Goal: Information Seeking & Learning: Learn about a topic

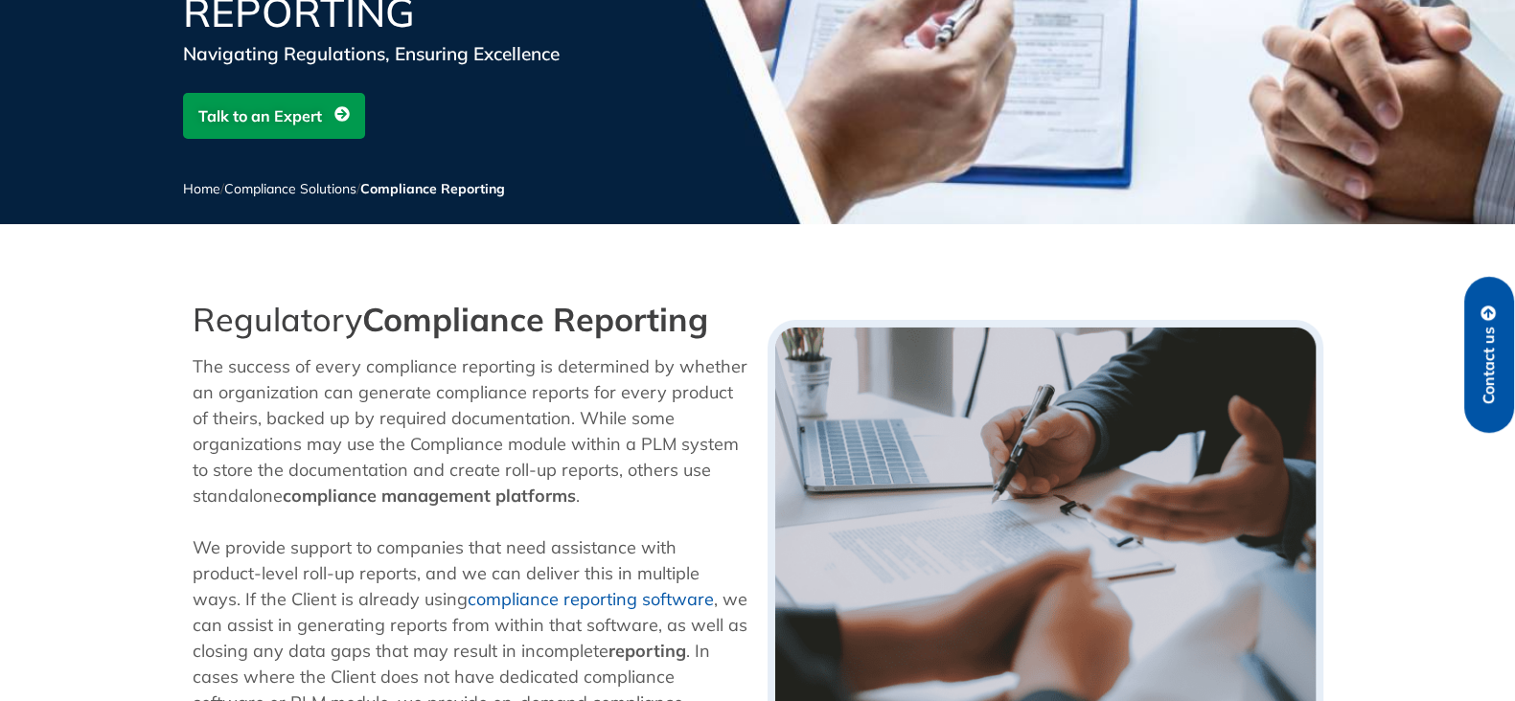
scroll to position [239, 0]
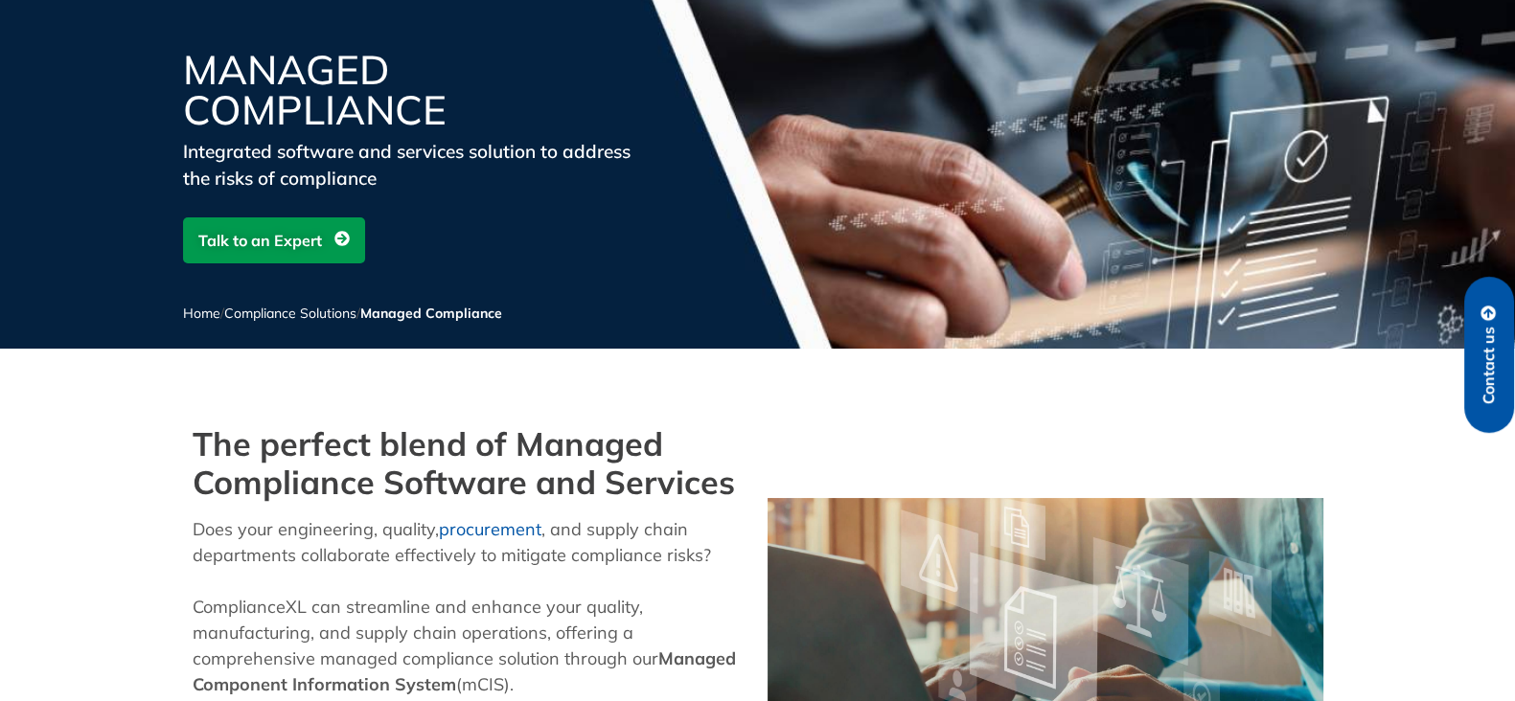
scroll to position [119, 0]
